Goal: Find specific page/section

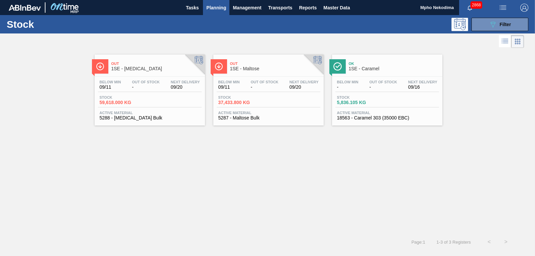
click at [116, 116] on span "5288 - [MEDICAL_DATA] Bulk" at bounding box center [150, 117] width 100 height 5
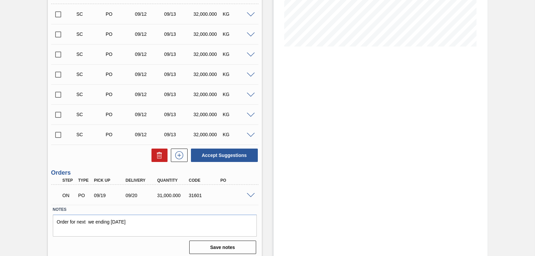
scroll to position [153, 0]
